Goal: Navigation & Orientation: Find specific page/section

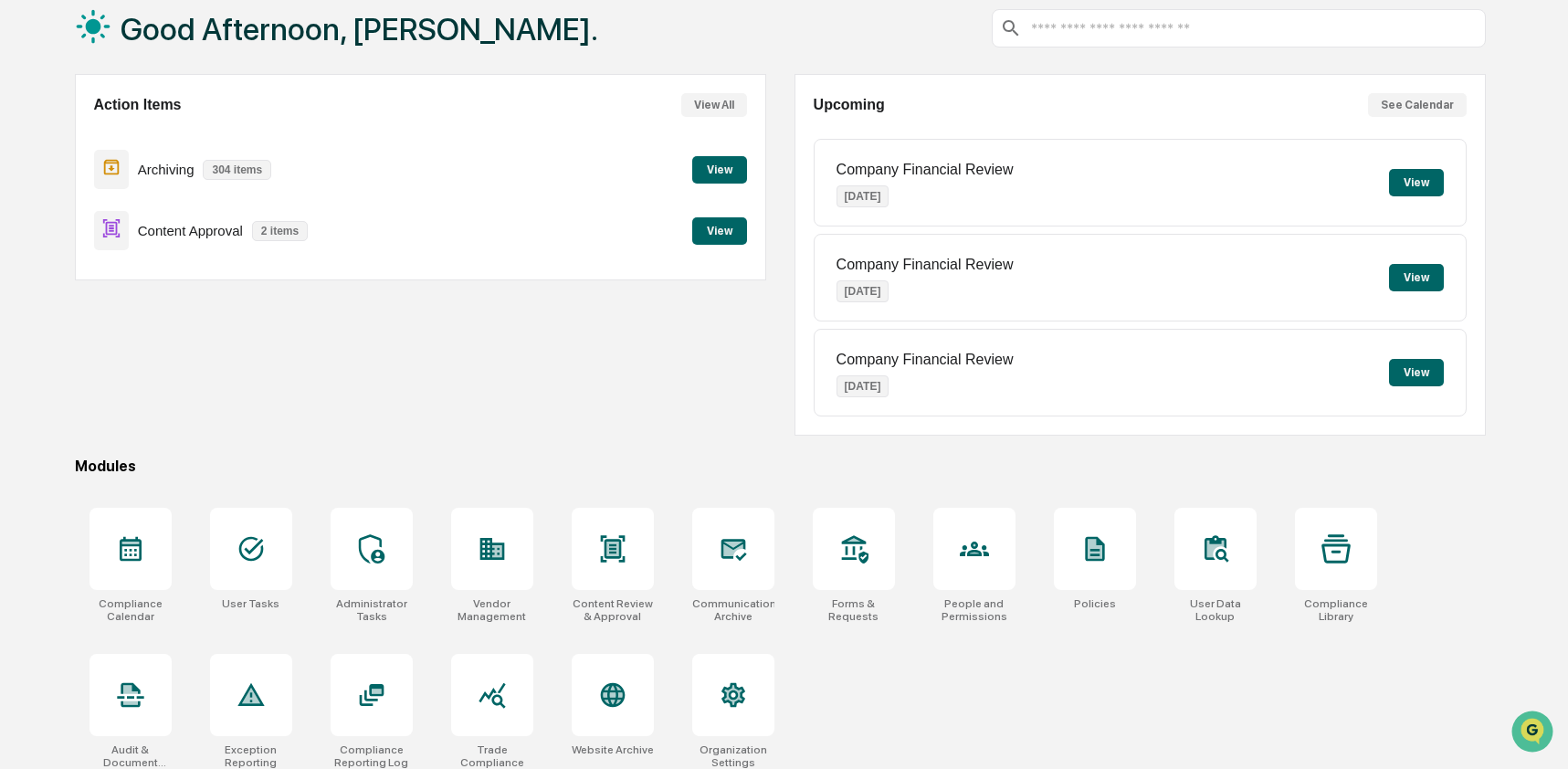
scroll to position [119, 0]
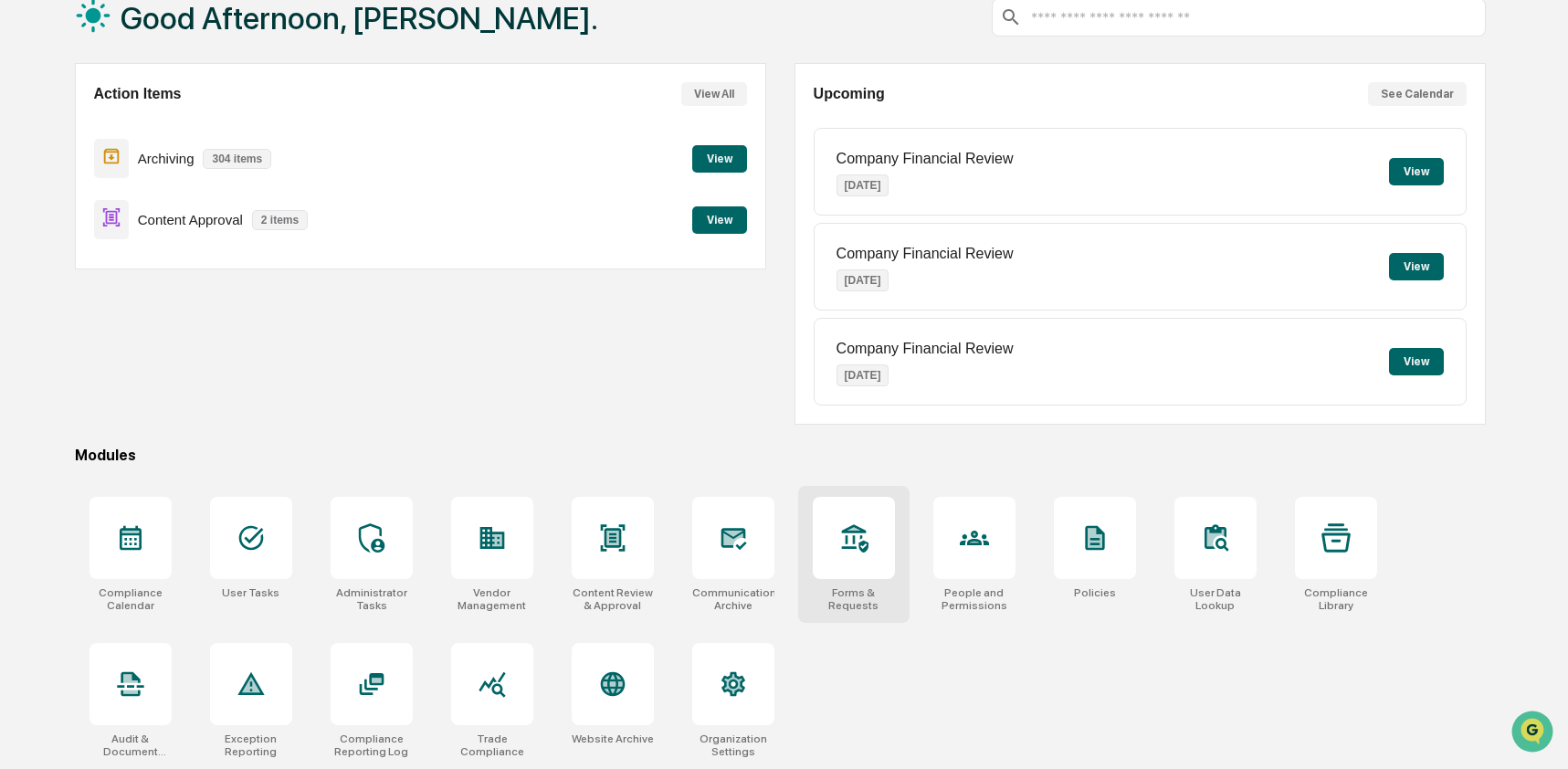
click at [862, 527] on icon at bounding box center [855, 537] width 27 height 28
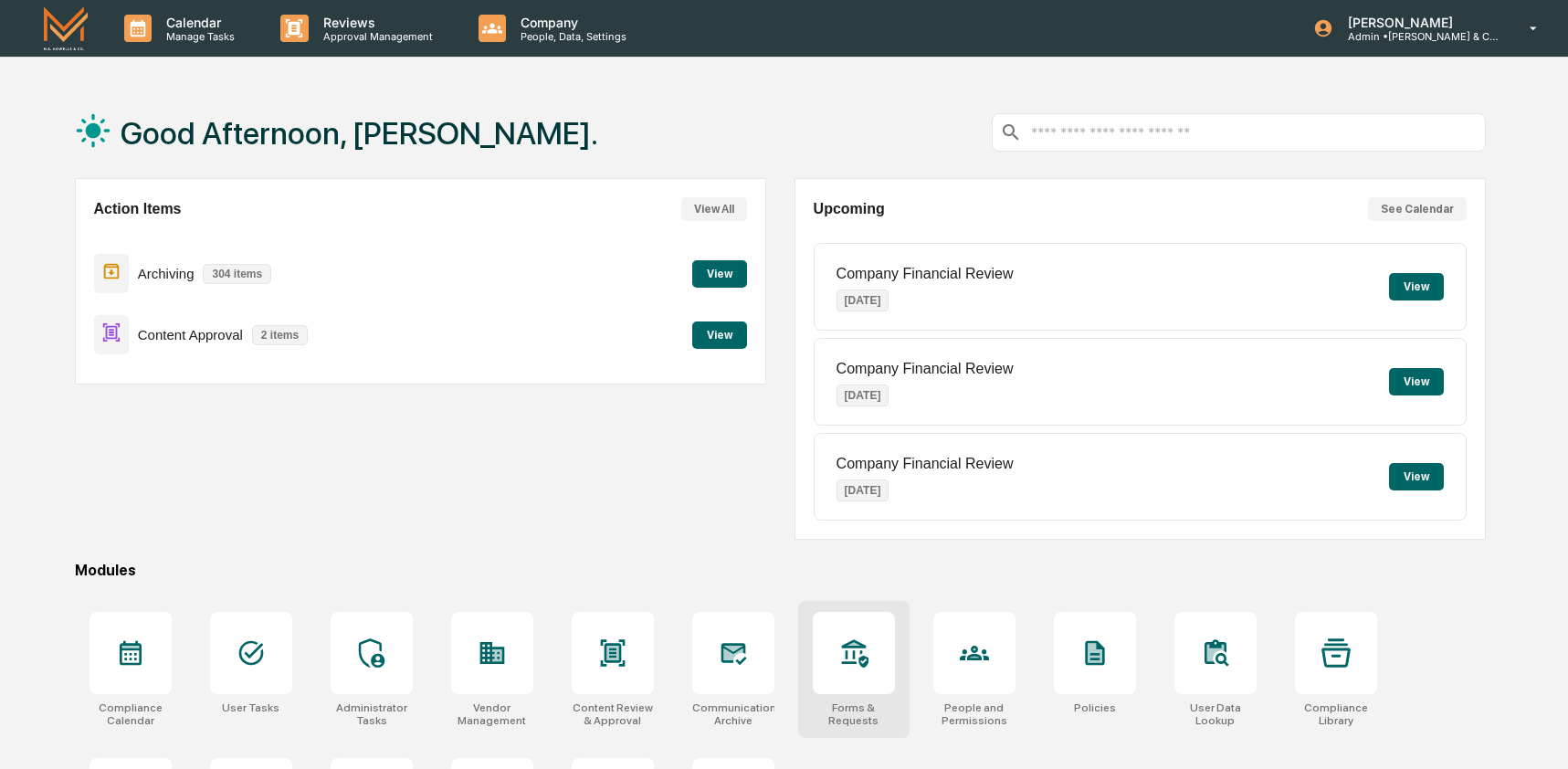
scroll to position [119, 0]
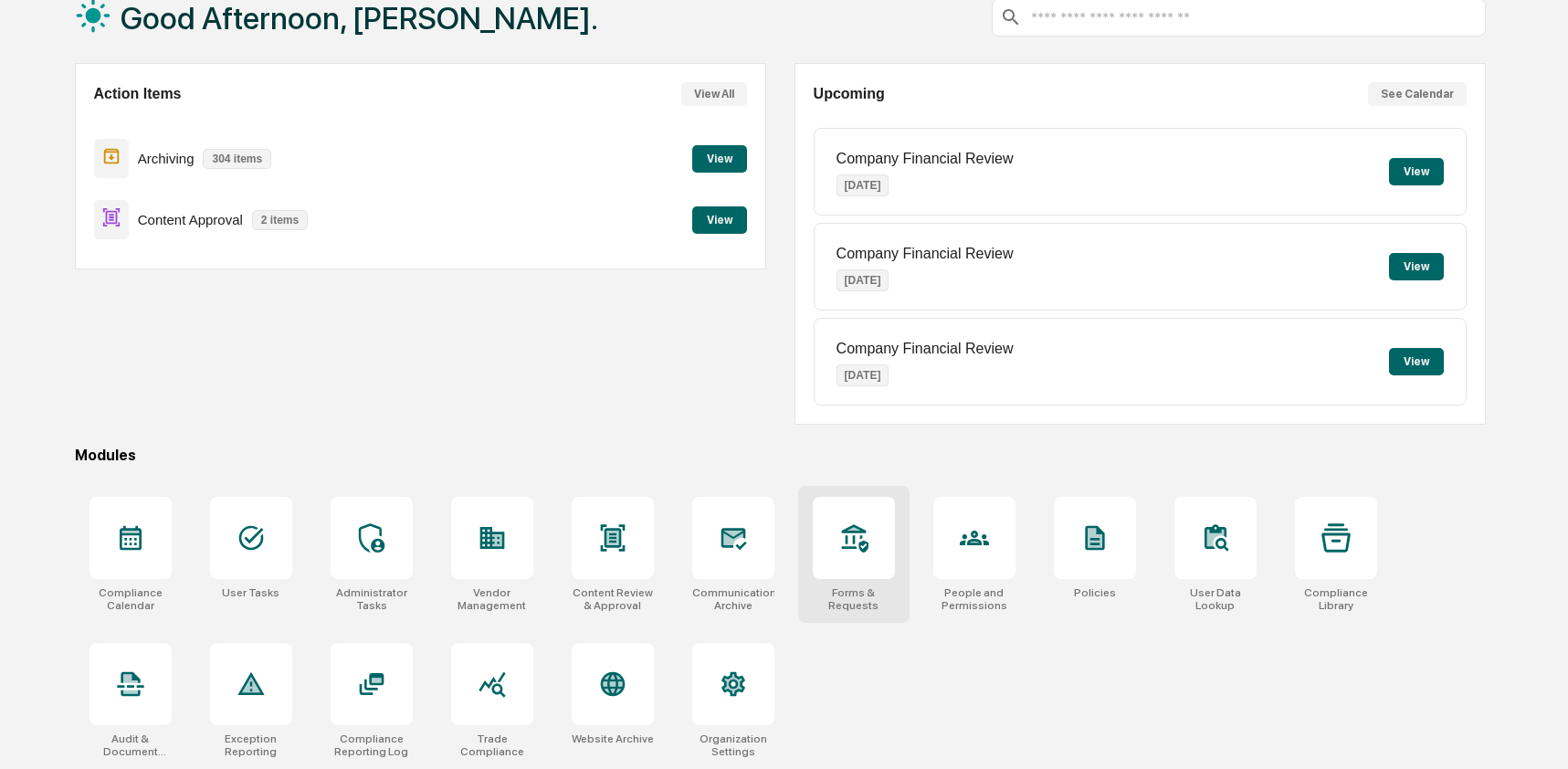
click at [842, 536] on icon at bounding box center [855, 537] width 29 height 29
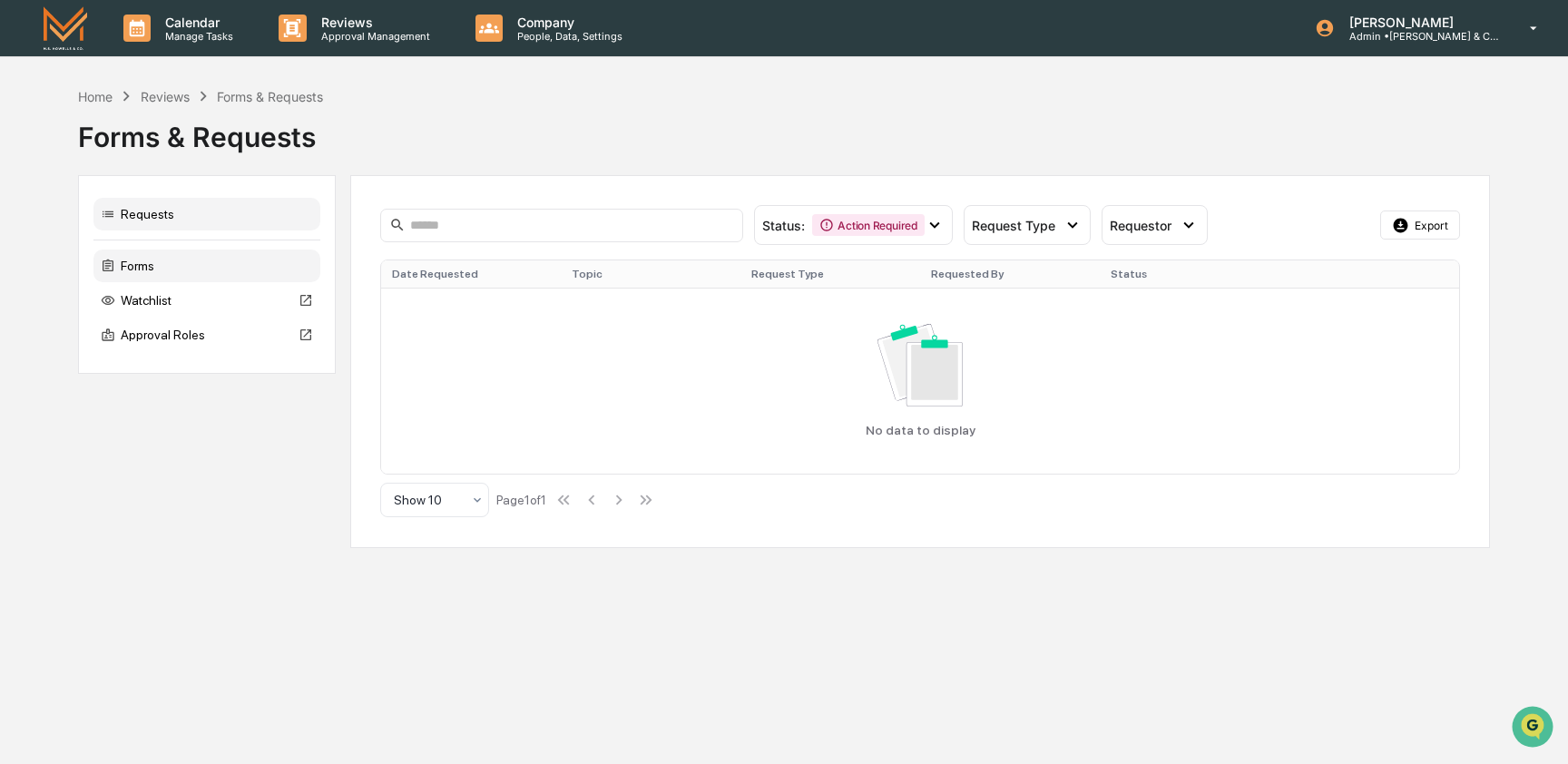
click at [177, 266] on div "Forms" at bounding box center [207, 266] width 227 height 33
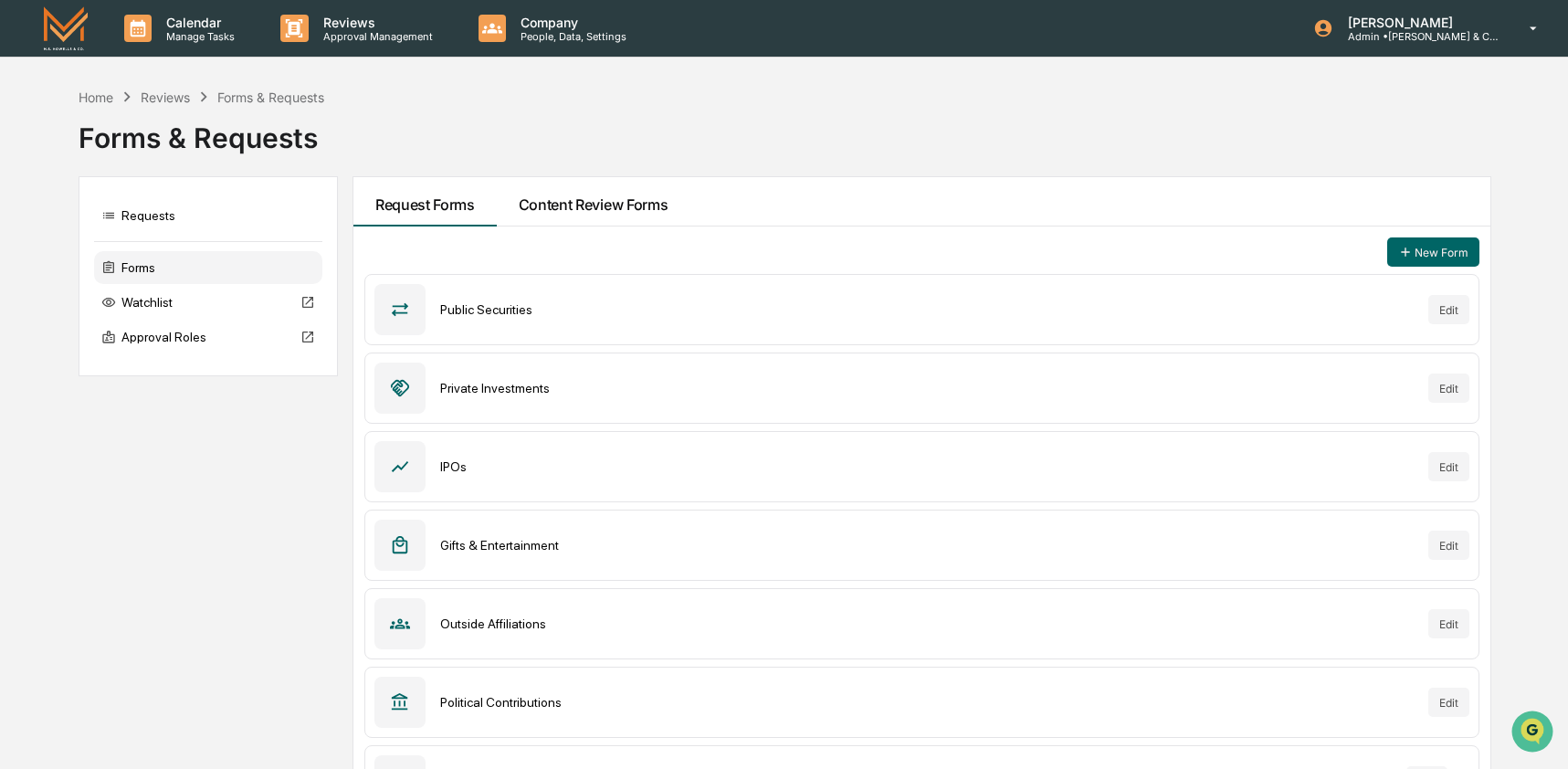
click at [637, 208] on button "Content Review Forms" at bounding box center [593, 201] width 193 height 49
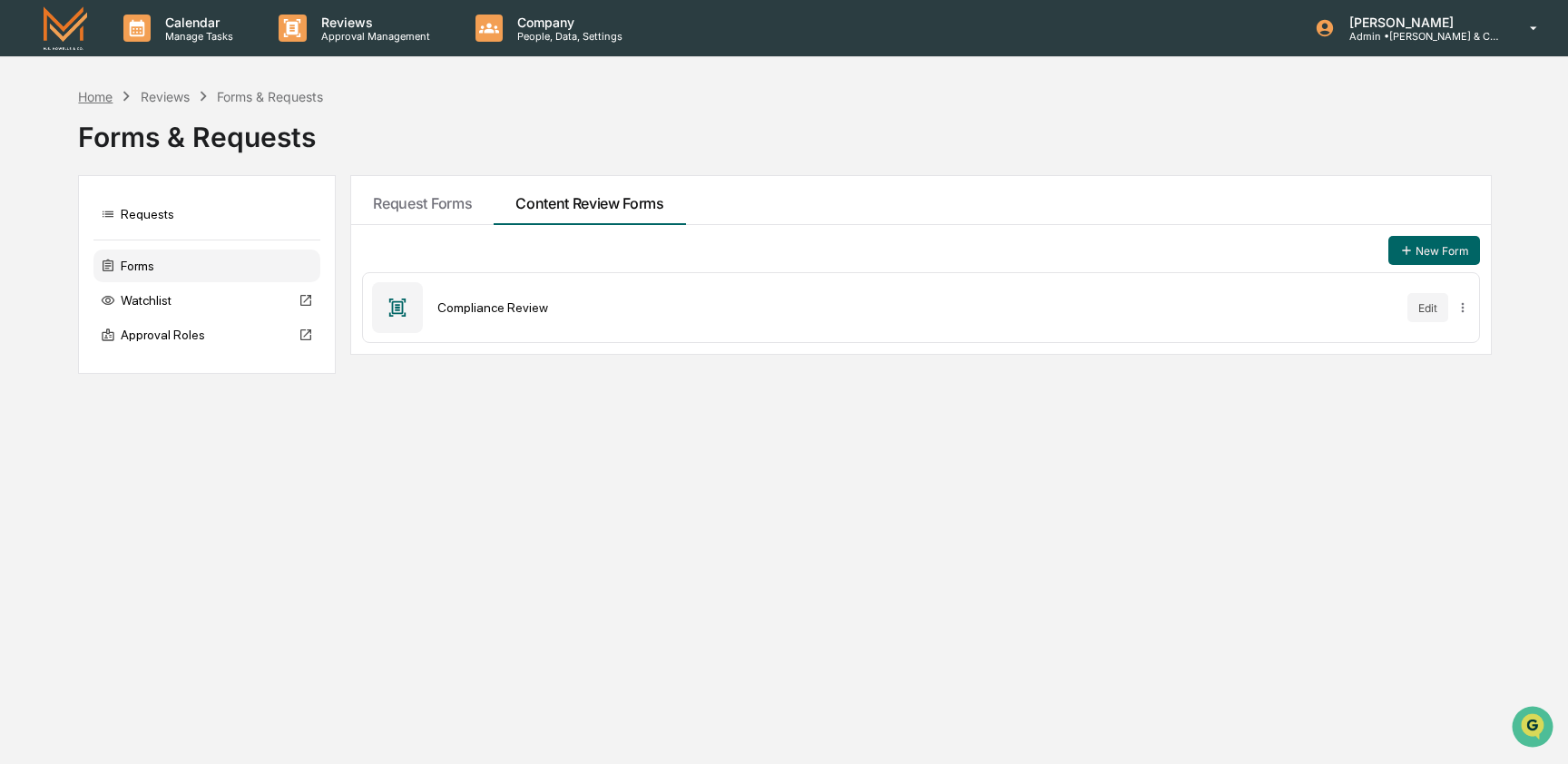
click at [108, 99] on div "Home" at bounding box center [96, 96] width 35 height 15
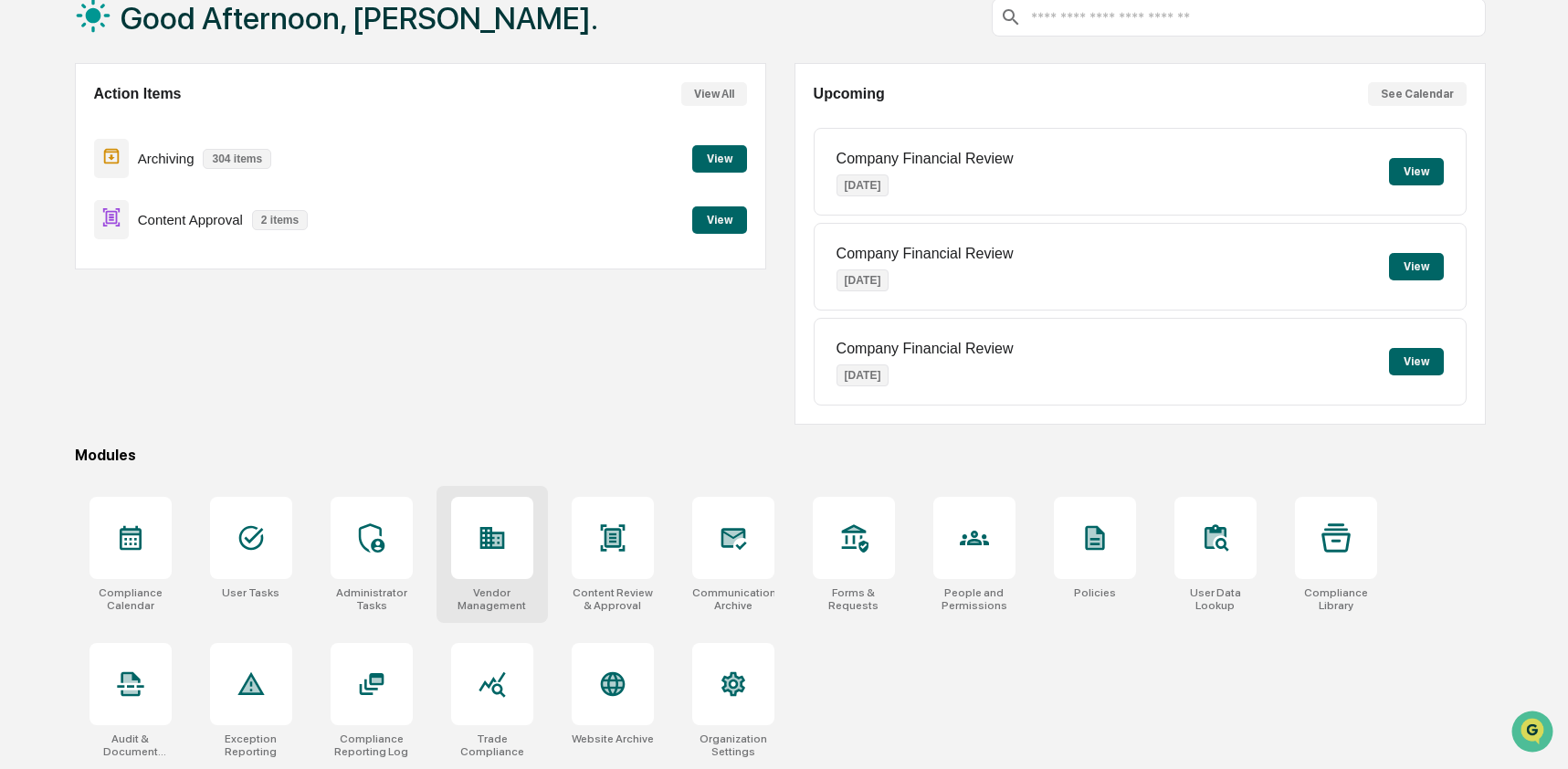
scroll to position [119, 0]
click at [742, 727] on div "Organization Settings" at bounding box center [734, 700] width 112 height 137
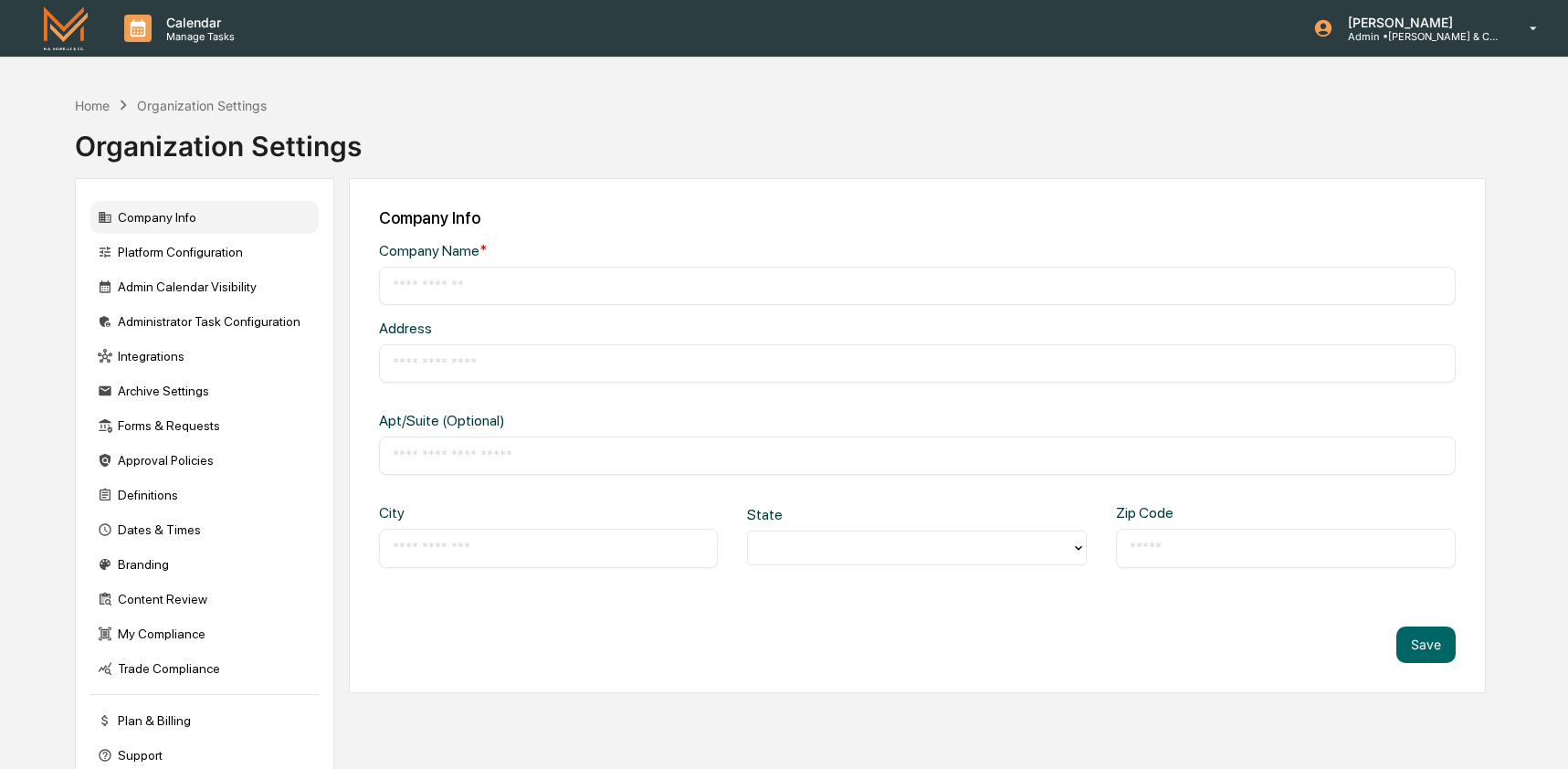
type input "**********"
type input "*****"
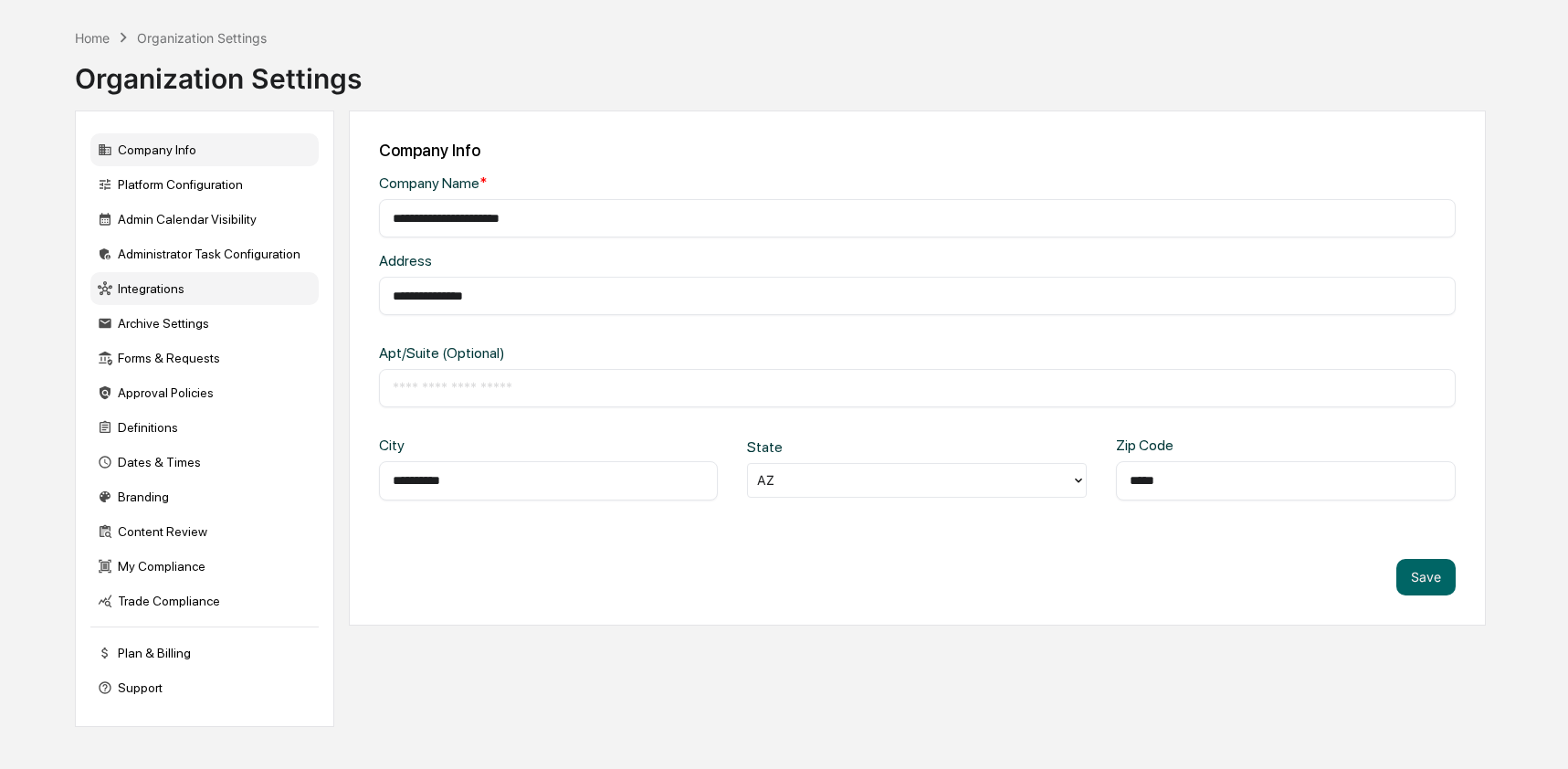
scroll to position [87, 0]
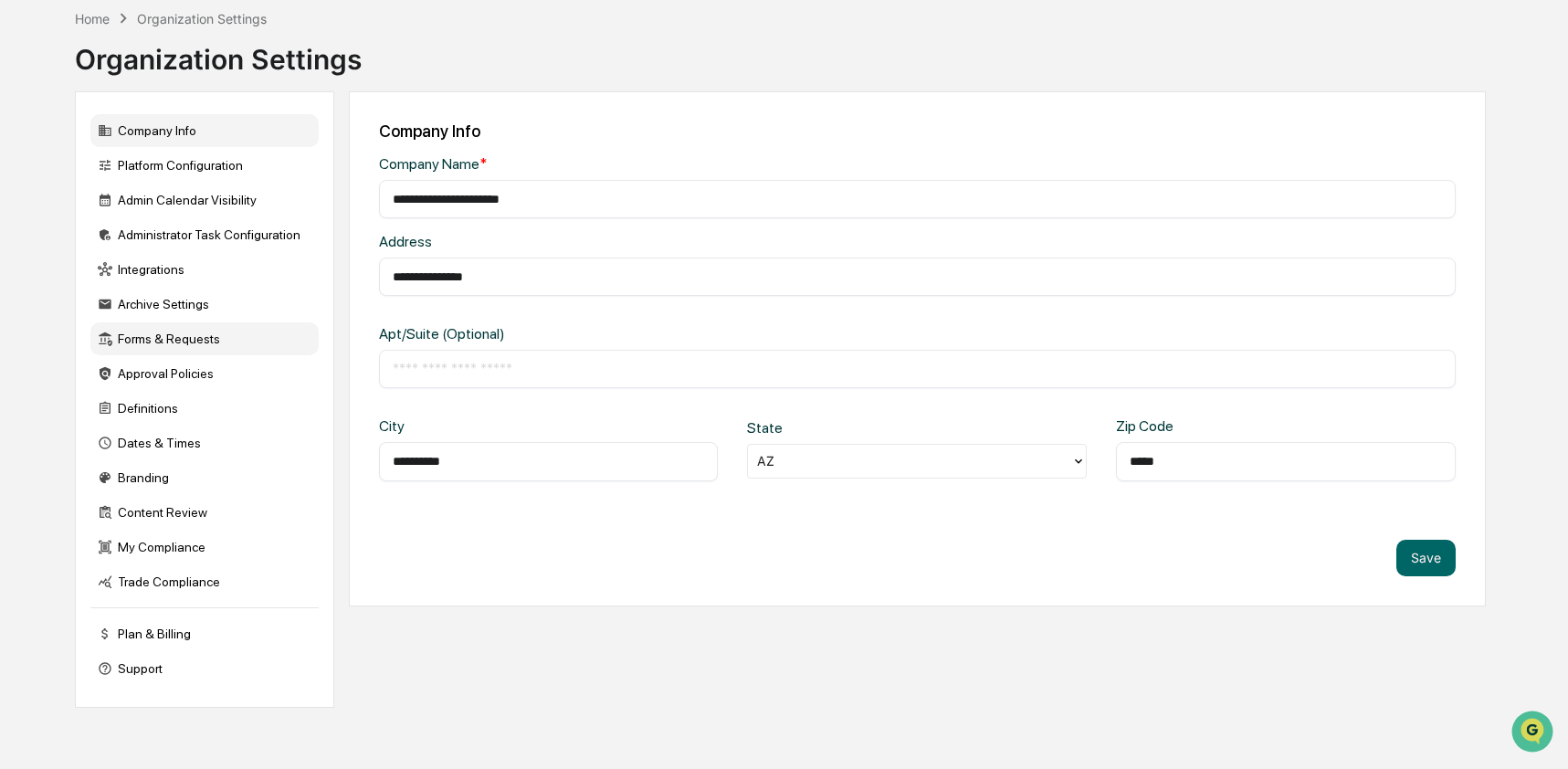
click at [203, 345] on div "Forms & Requests" at bounding box center [204, 339] width 228 height 33
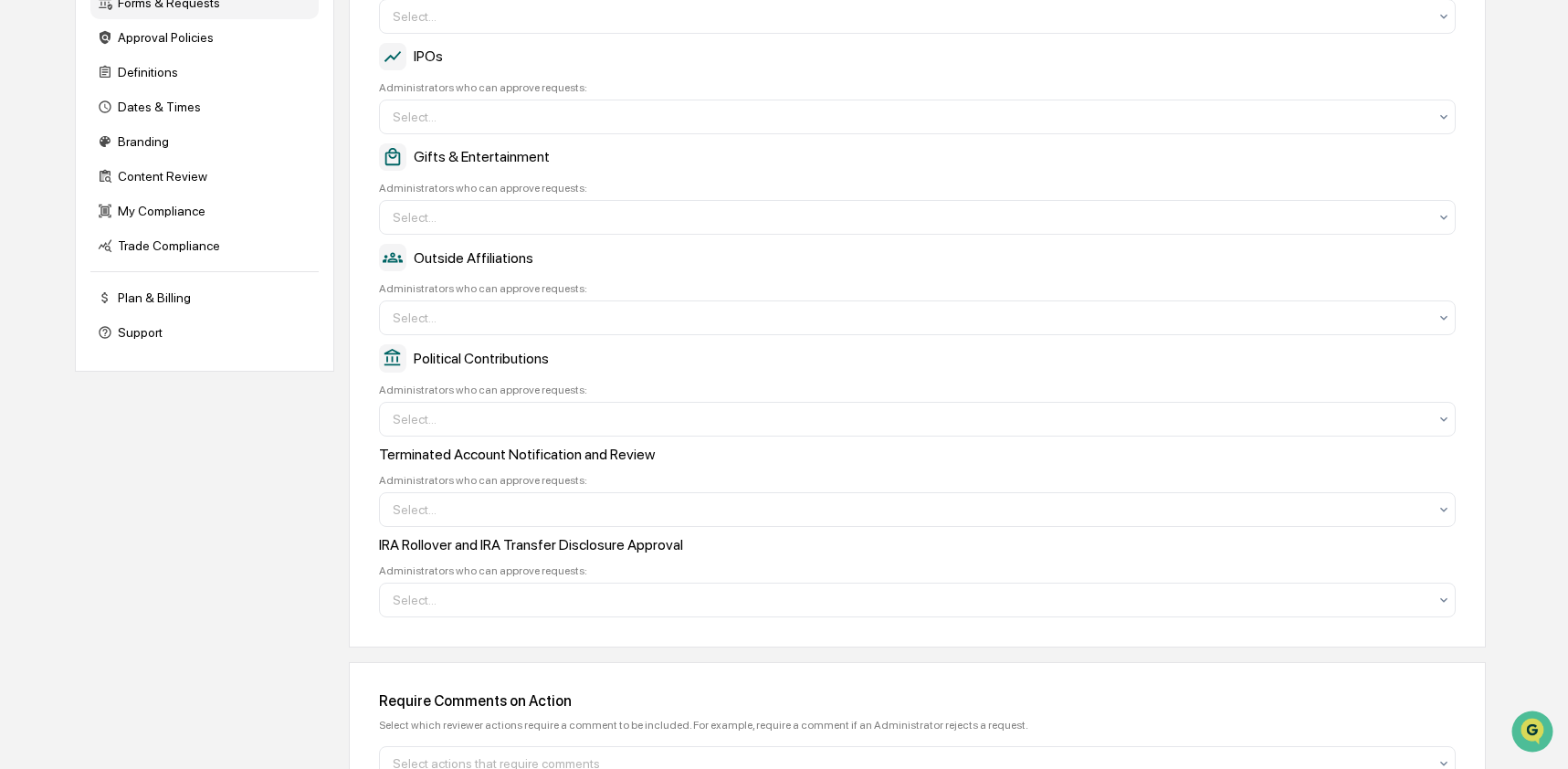
scroll to position [417, 0]
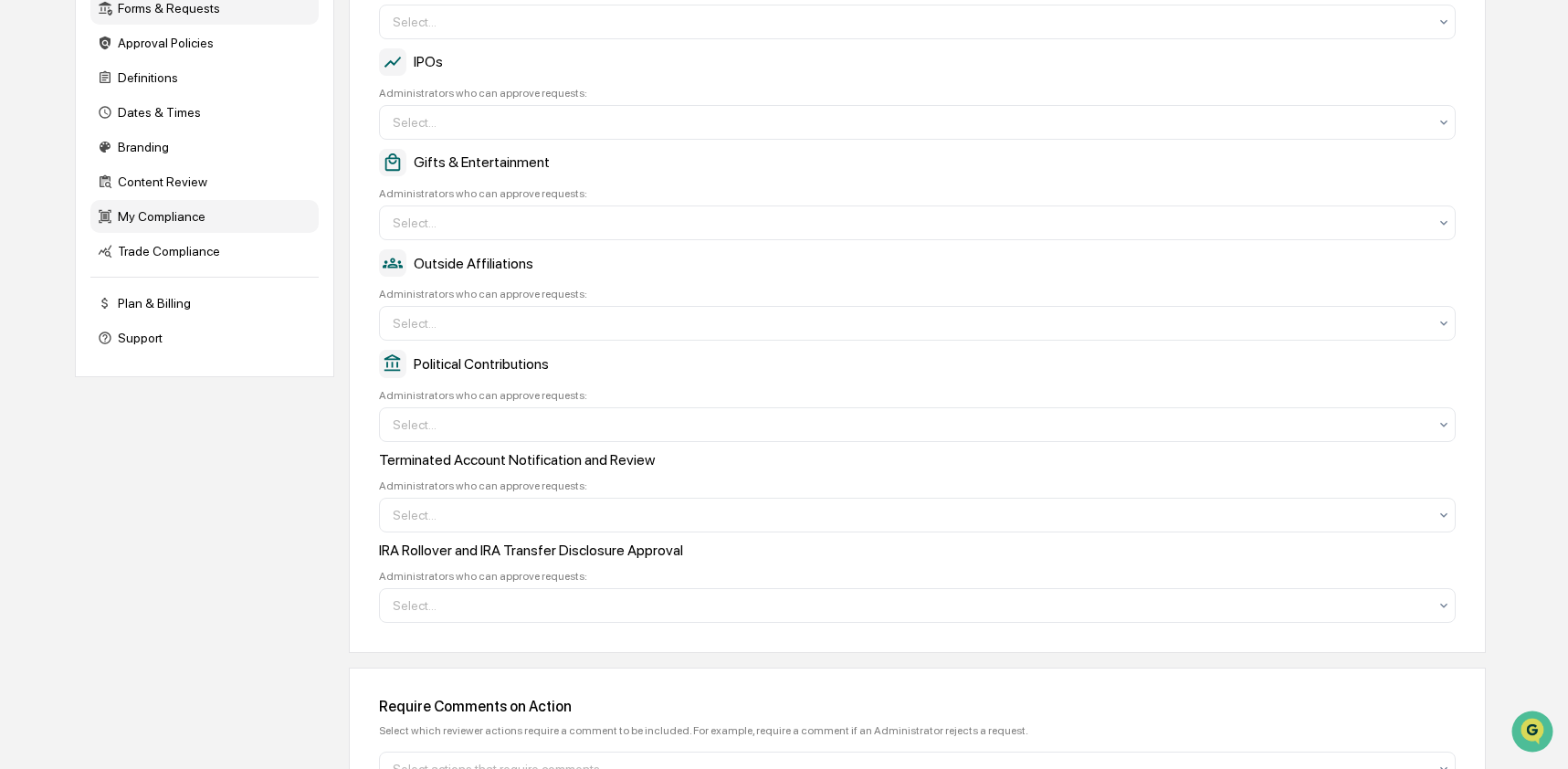
click at [141, 232] on div "My Compliance" at bounding box center [204, 216] width 228 height 33
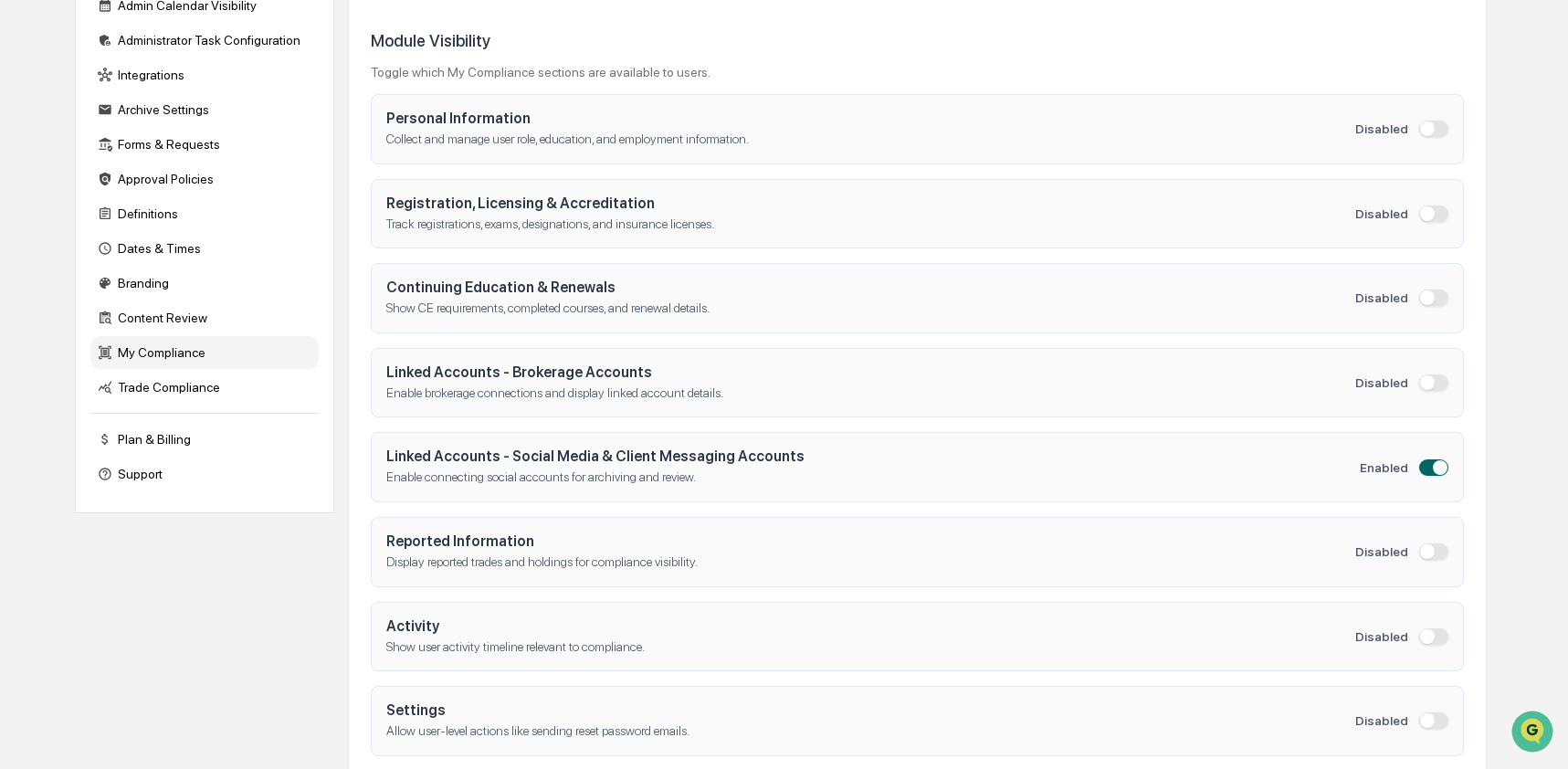
scroll to position [299, 0]
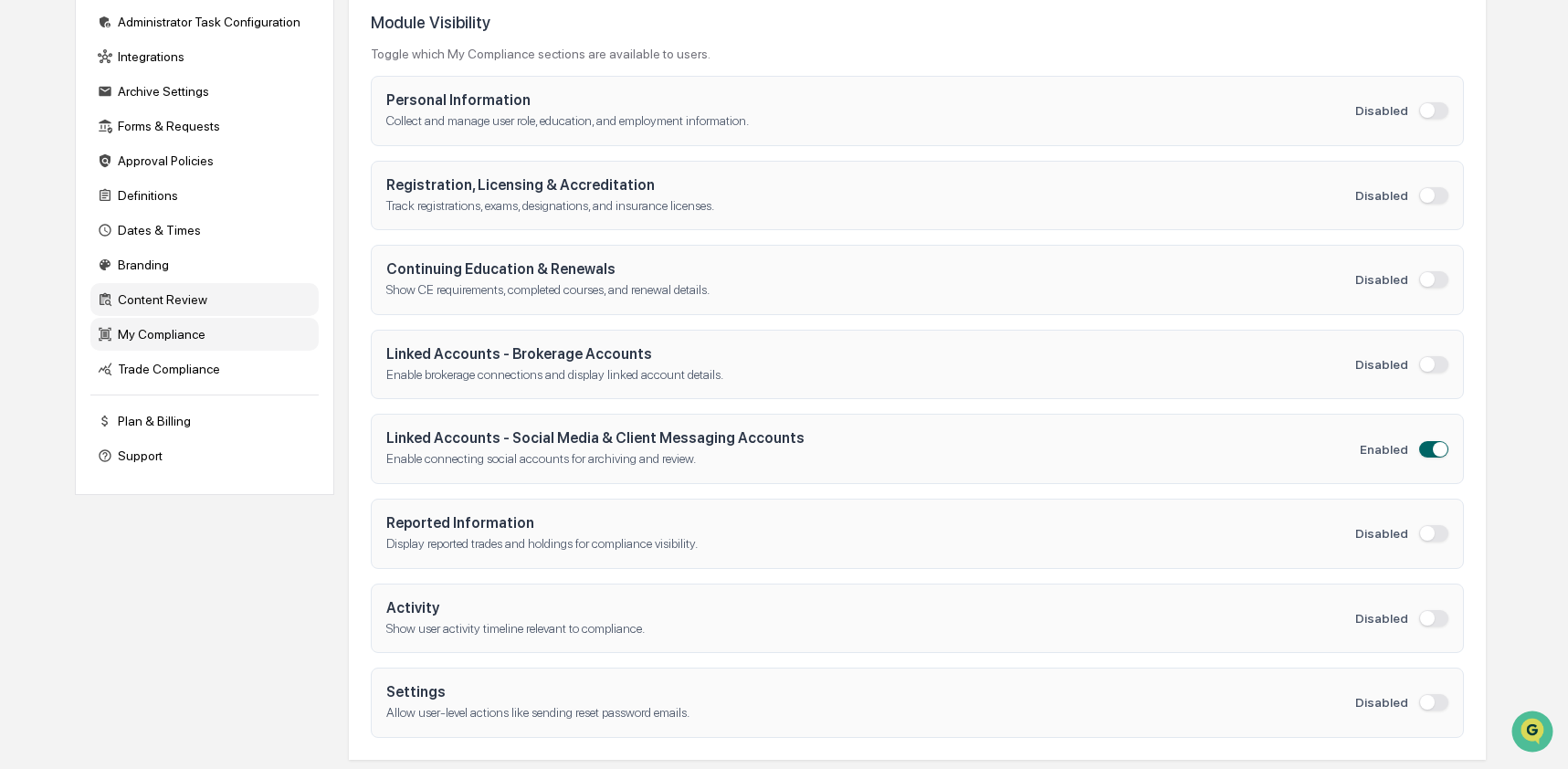
click at [153, 316] on div "Content Review" at bounding box center [204, 299] width 228 height 33
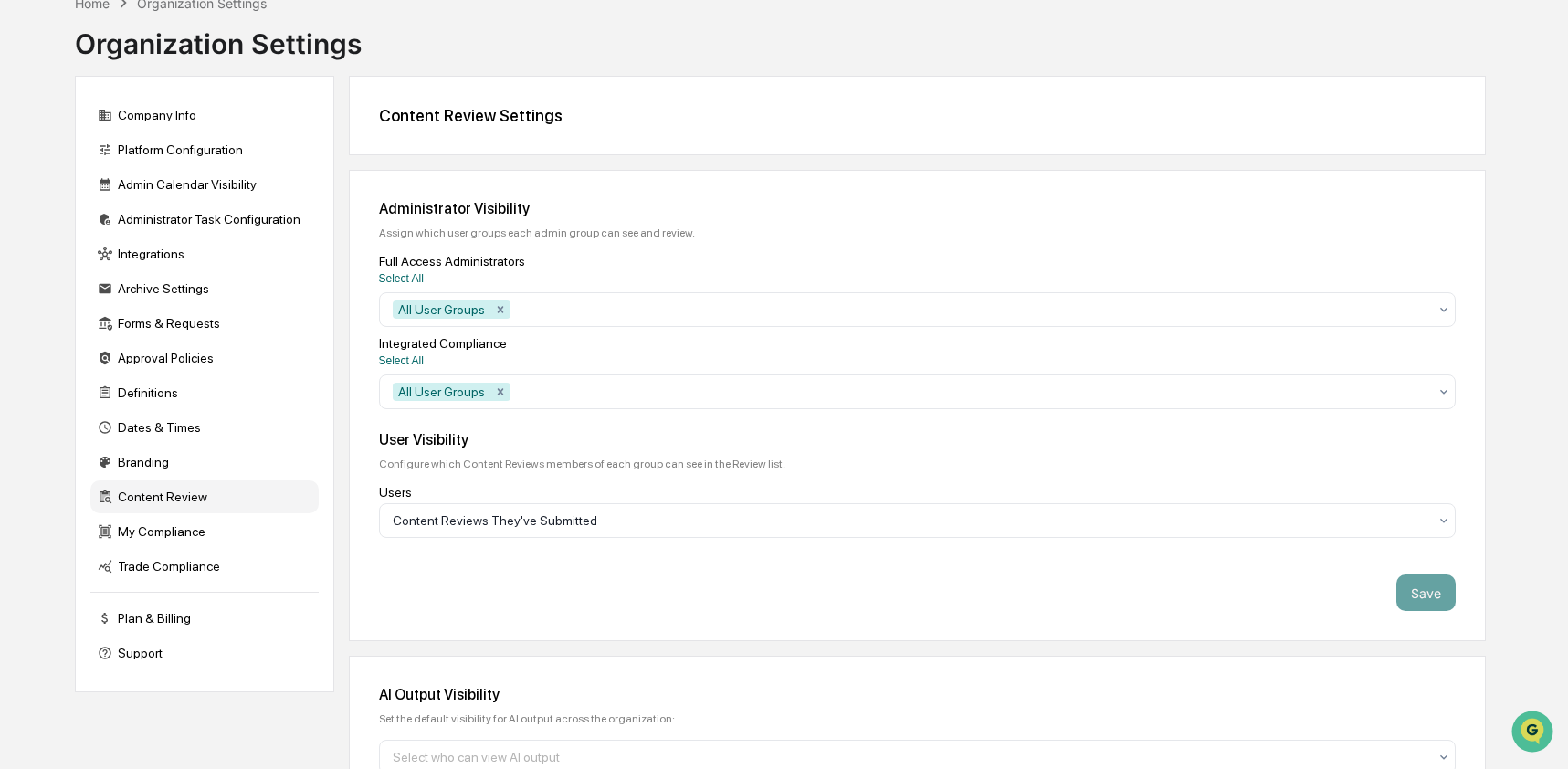
scroll to position [0, 0]
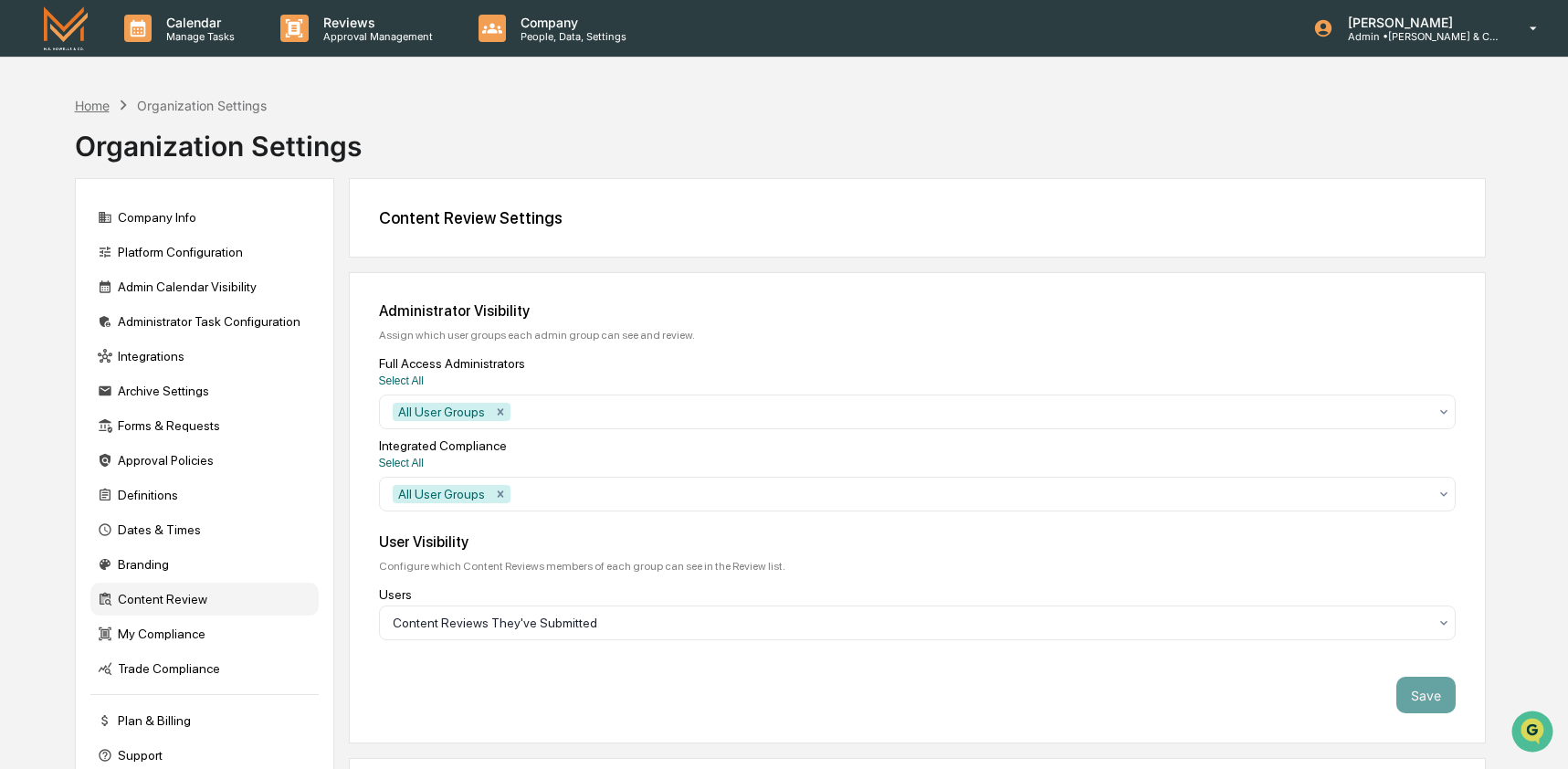
click at [75, 110] on div "Home" at bounding box center [93, 105] width 35 height 16
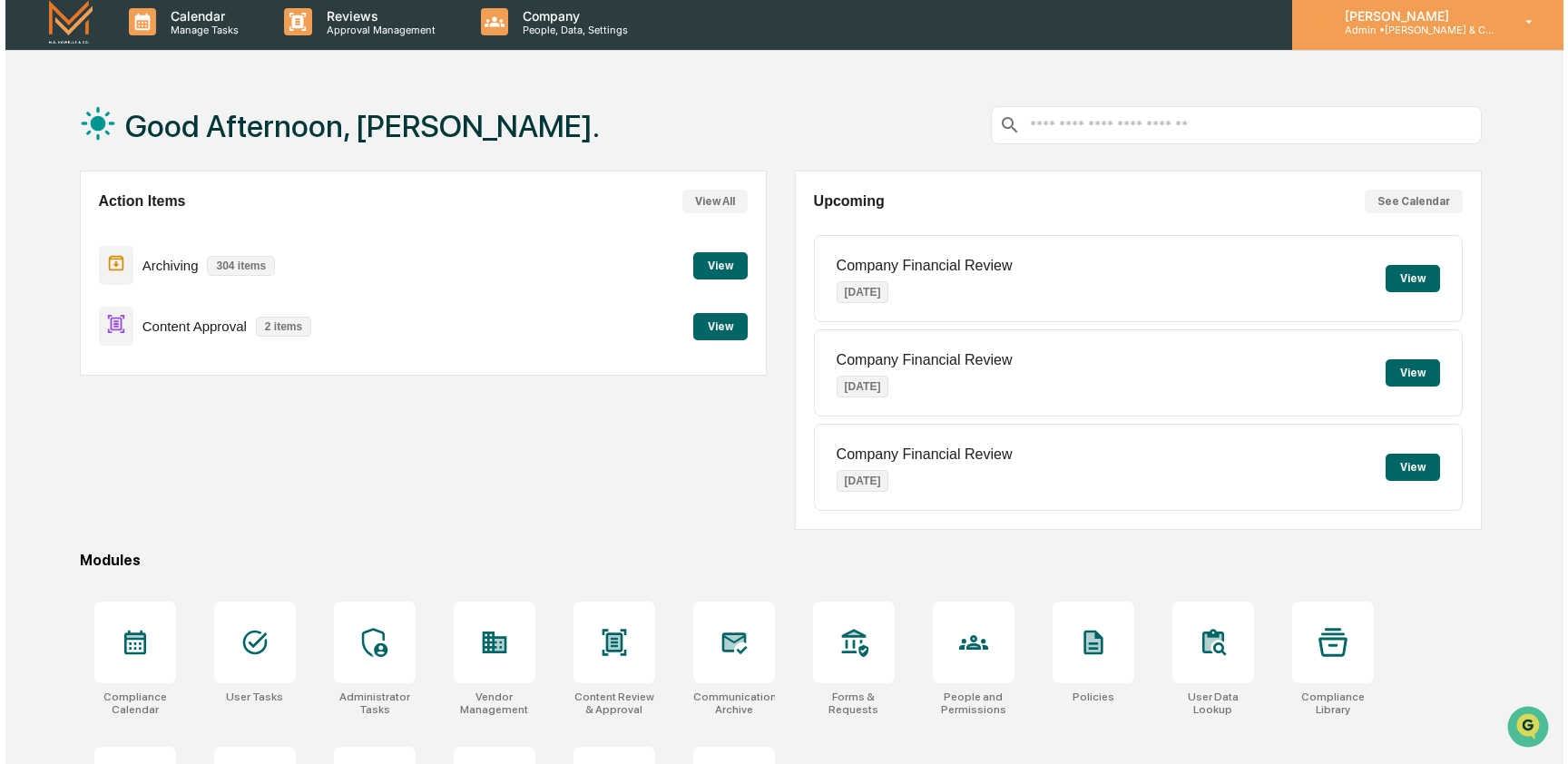
scroll to position [7, 0]
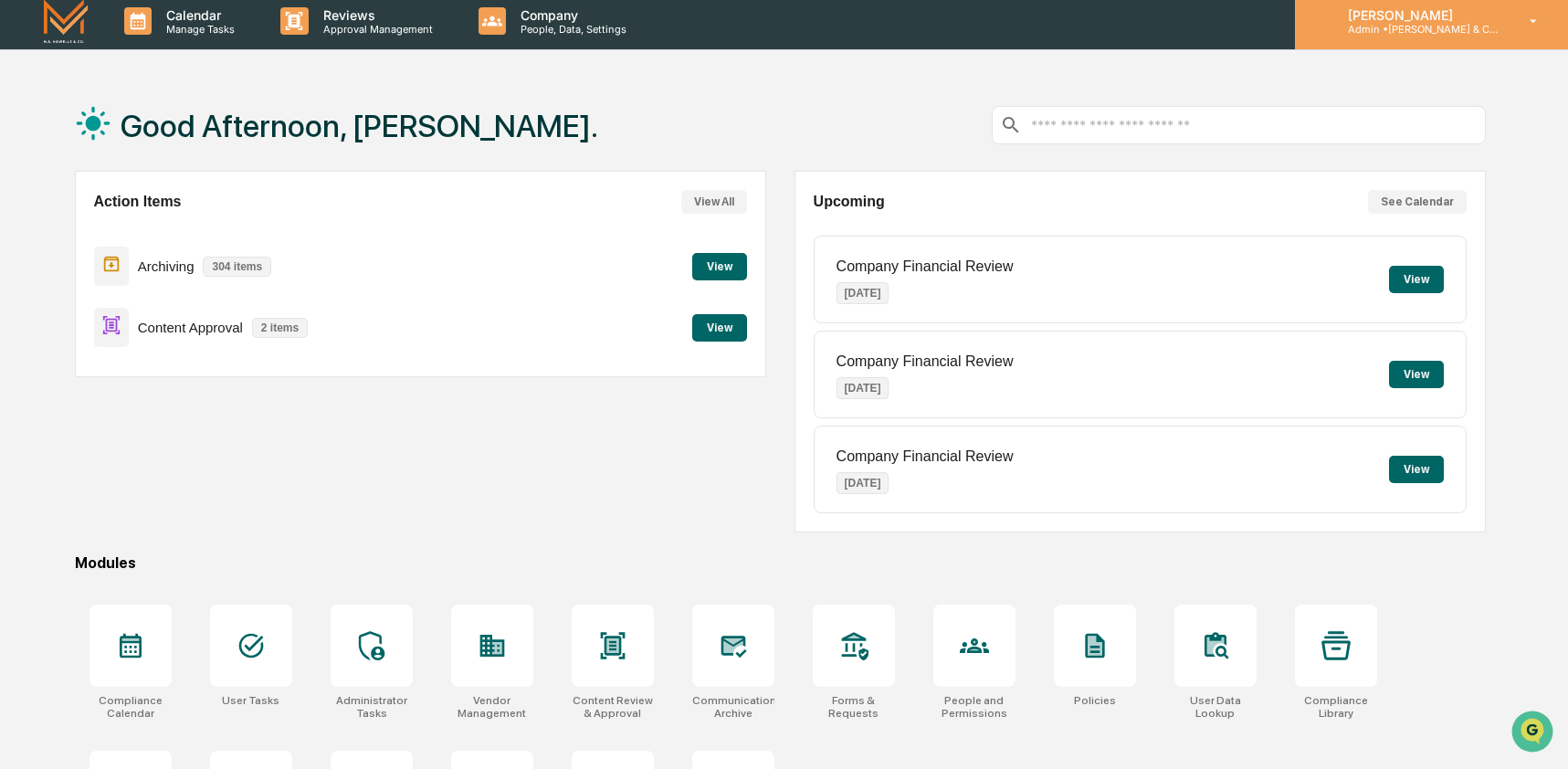
click at [1427, 29] on p "Admin • M.S. Howells & Co. - BD" at bounding box center [1418, 29] width 169 height 13
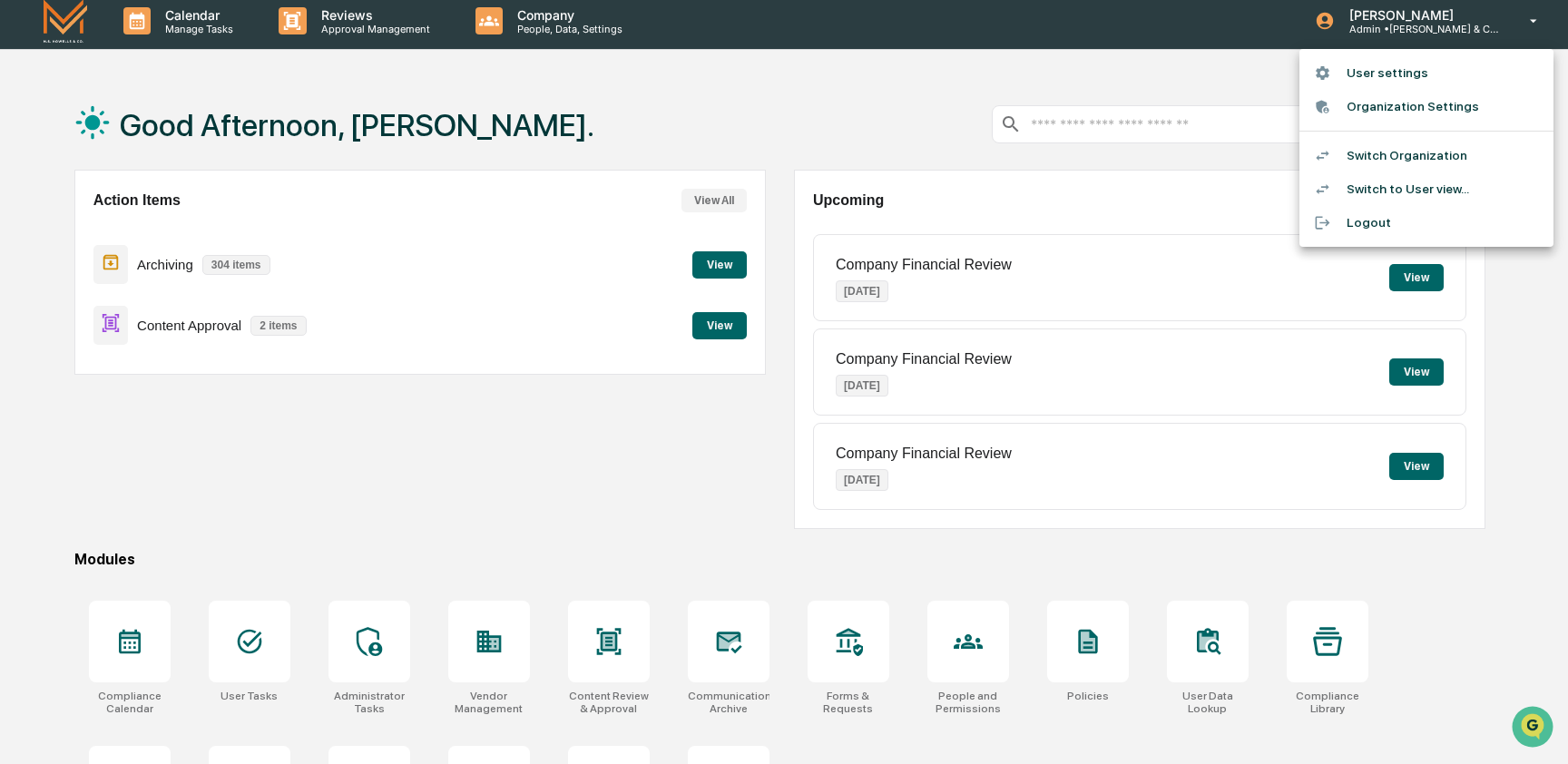
click at [1419, 148] on li "Switch Organization" at bounding box center [1426, 156] width 254 height 34
